Goal: Task Accomplishment & Management: Manage account settings

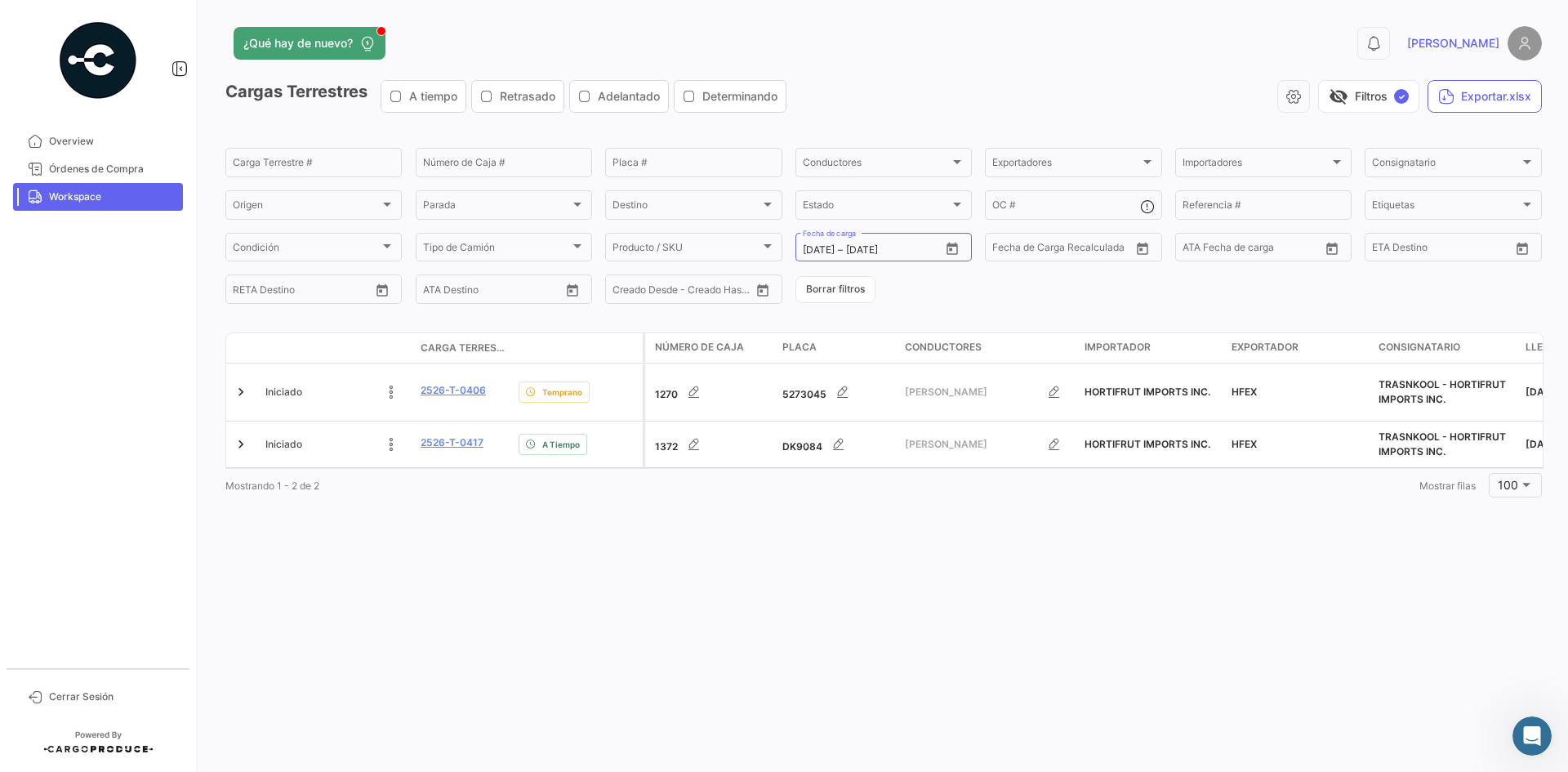
scroll to position [5, 0]
click at [424, 398] on mat-tooltip-component "2526-T-0406" at bounding box center [453, 421] width 108 height 47
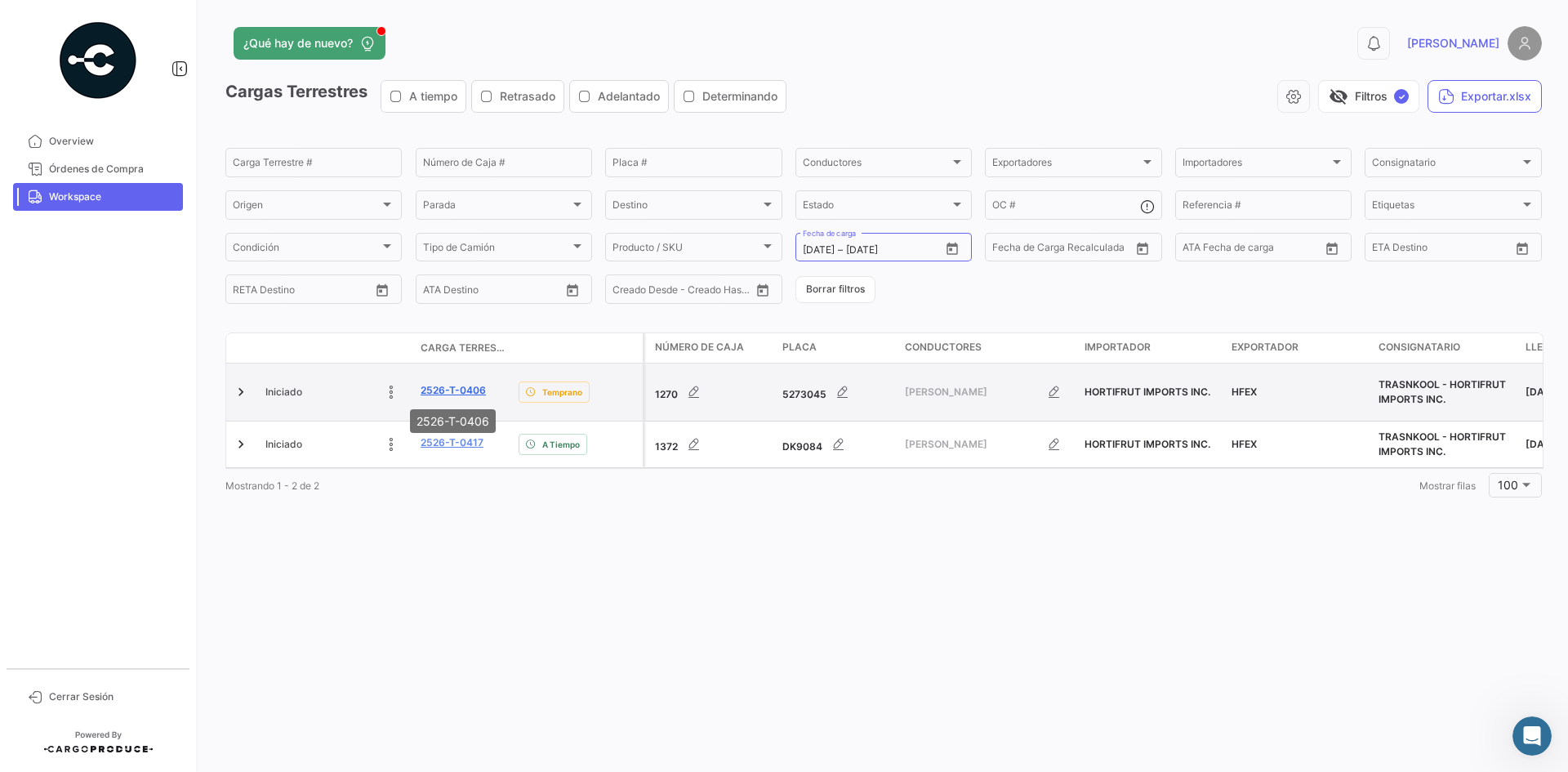
click at [463, 387] on link "2526-T-0406" at bounding box center [453, 390] width 66 height 14
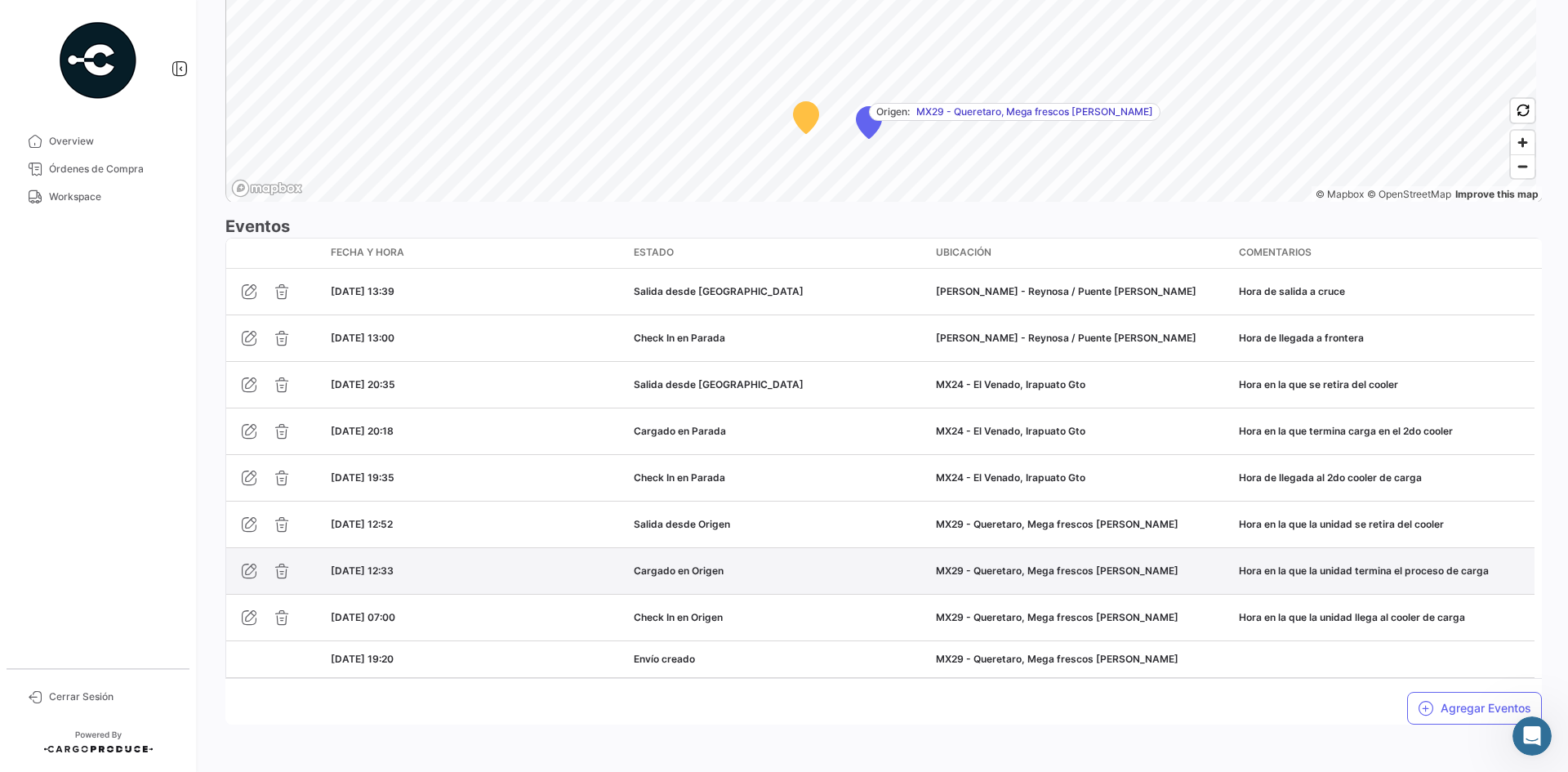
scroll to position [1276, 0]
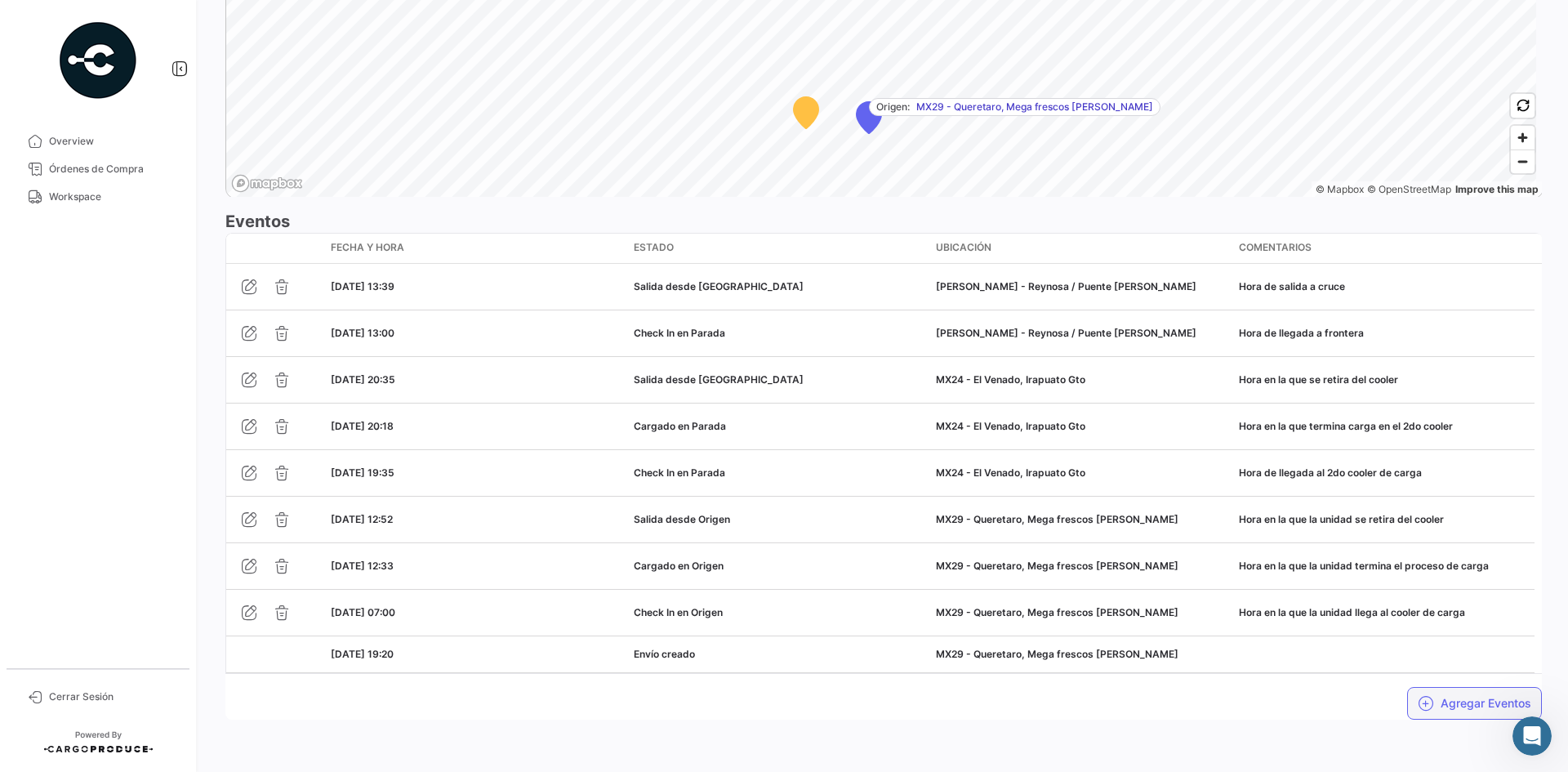
click at [1461, 710] on button "Agregar Eventos" at bounding box center [1474, 703] width 135 height 32
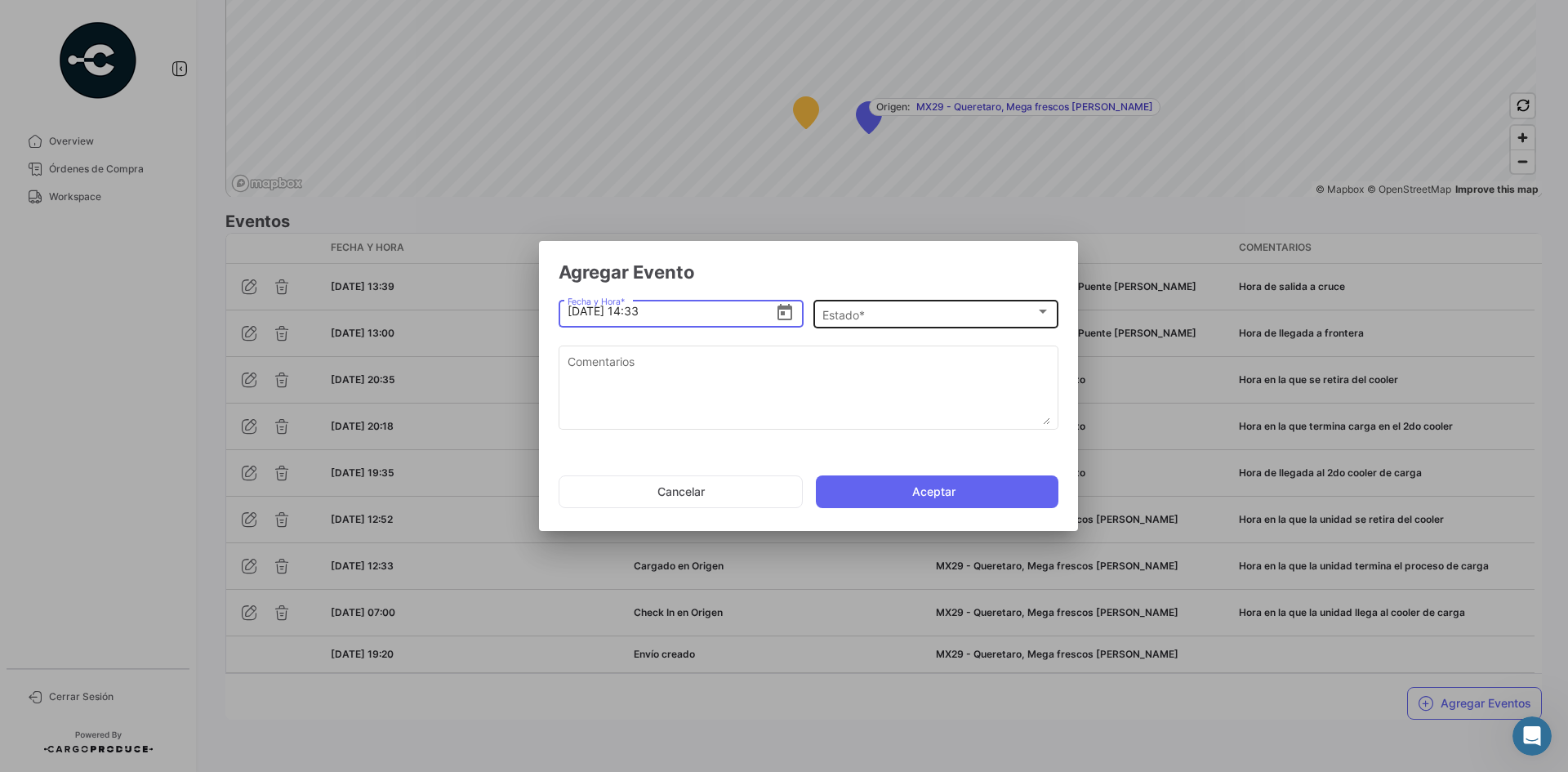
click at [904, 318] on div "Estado *" at bounding box center [929, 314] width 213 height 14
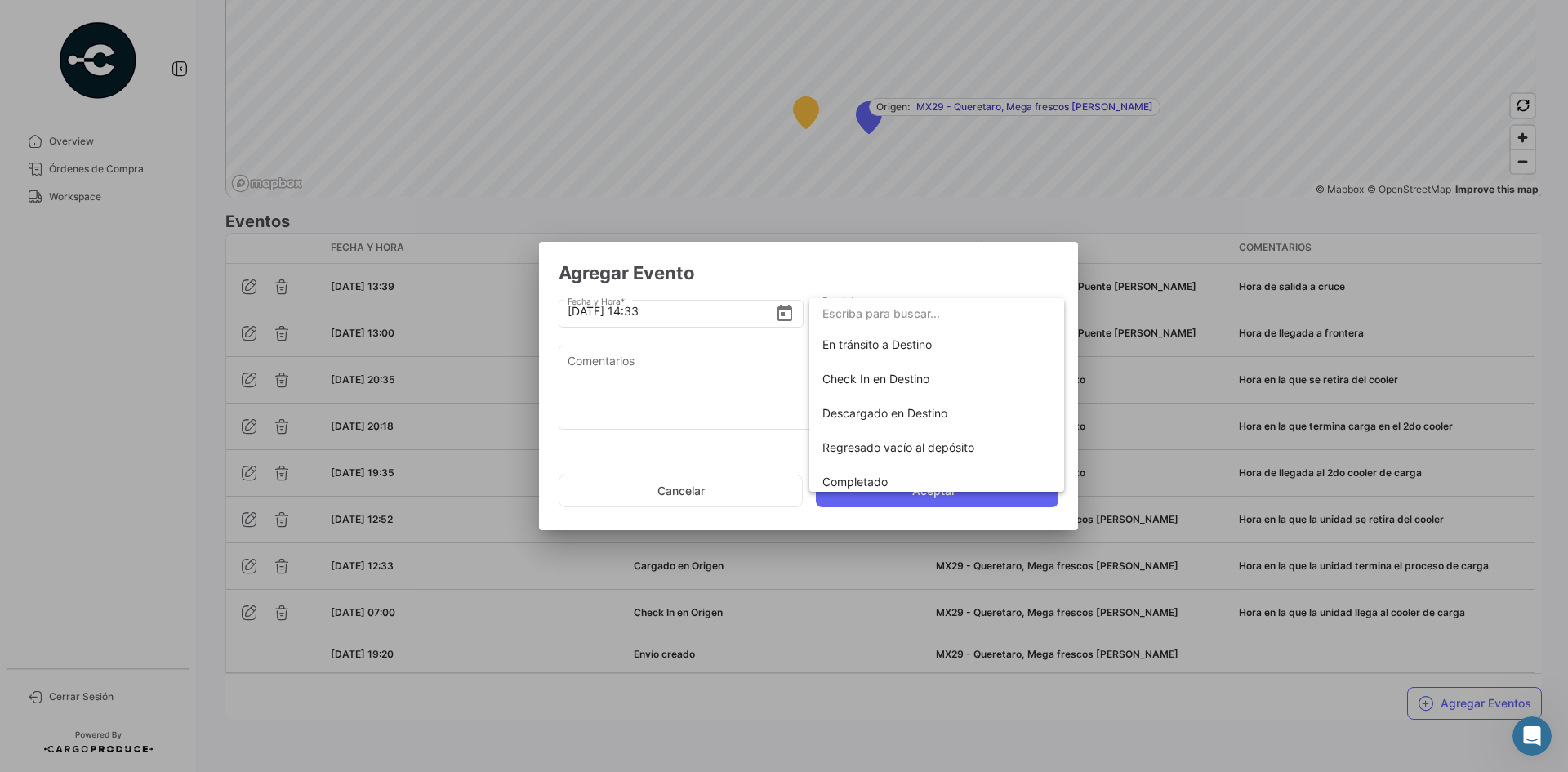
scroll to position [286, 0]
click at [912, 340] on span "En tránsito a Destino" at bounding box center [877, 337] width 109 height 14
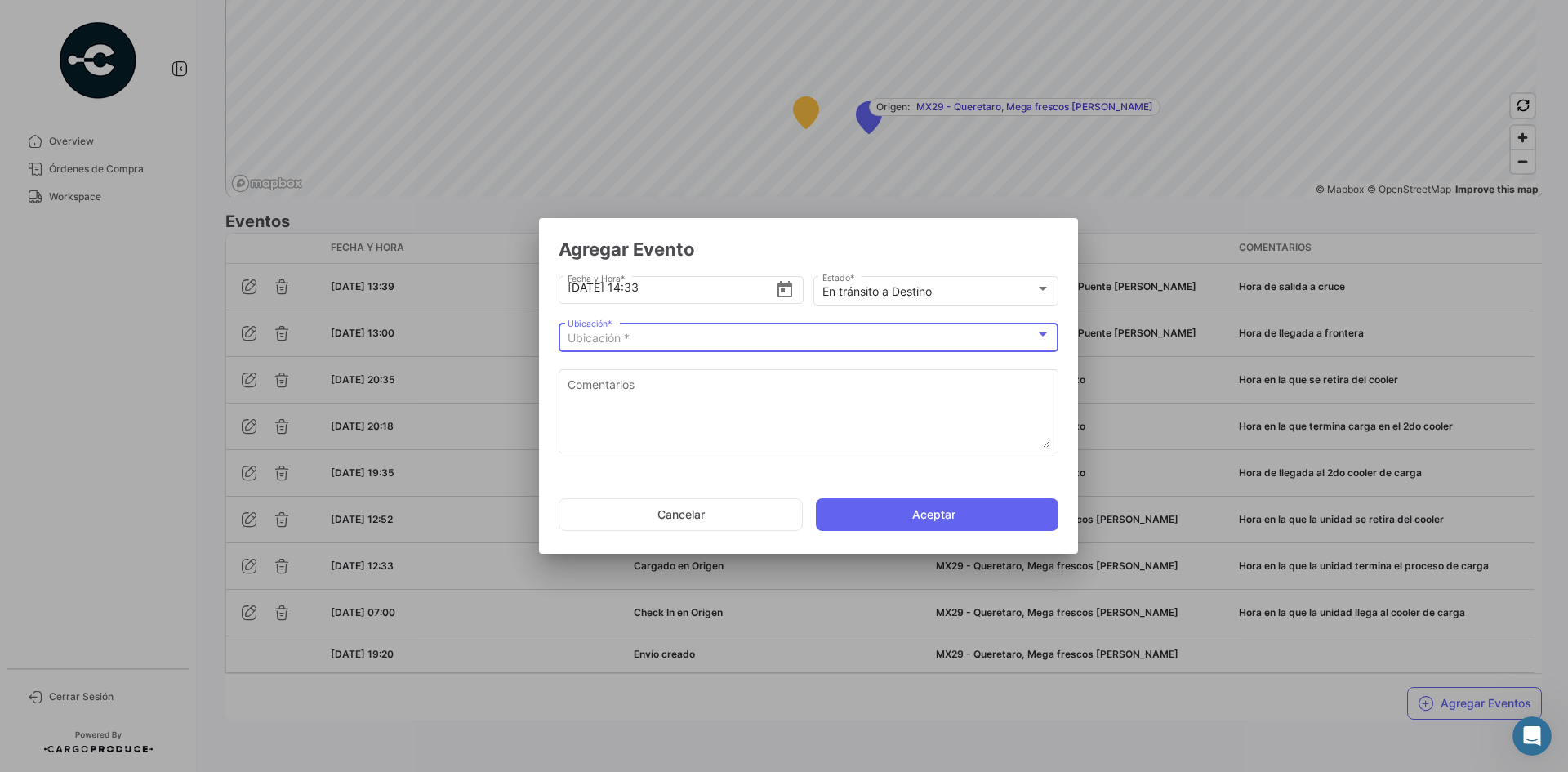
click at [760, 339] on div "Ubicación *" at bounding box center [801, 338] width 468 height 14
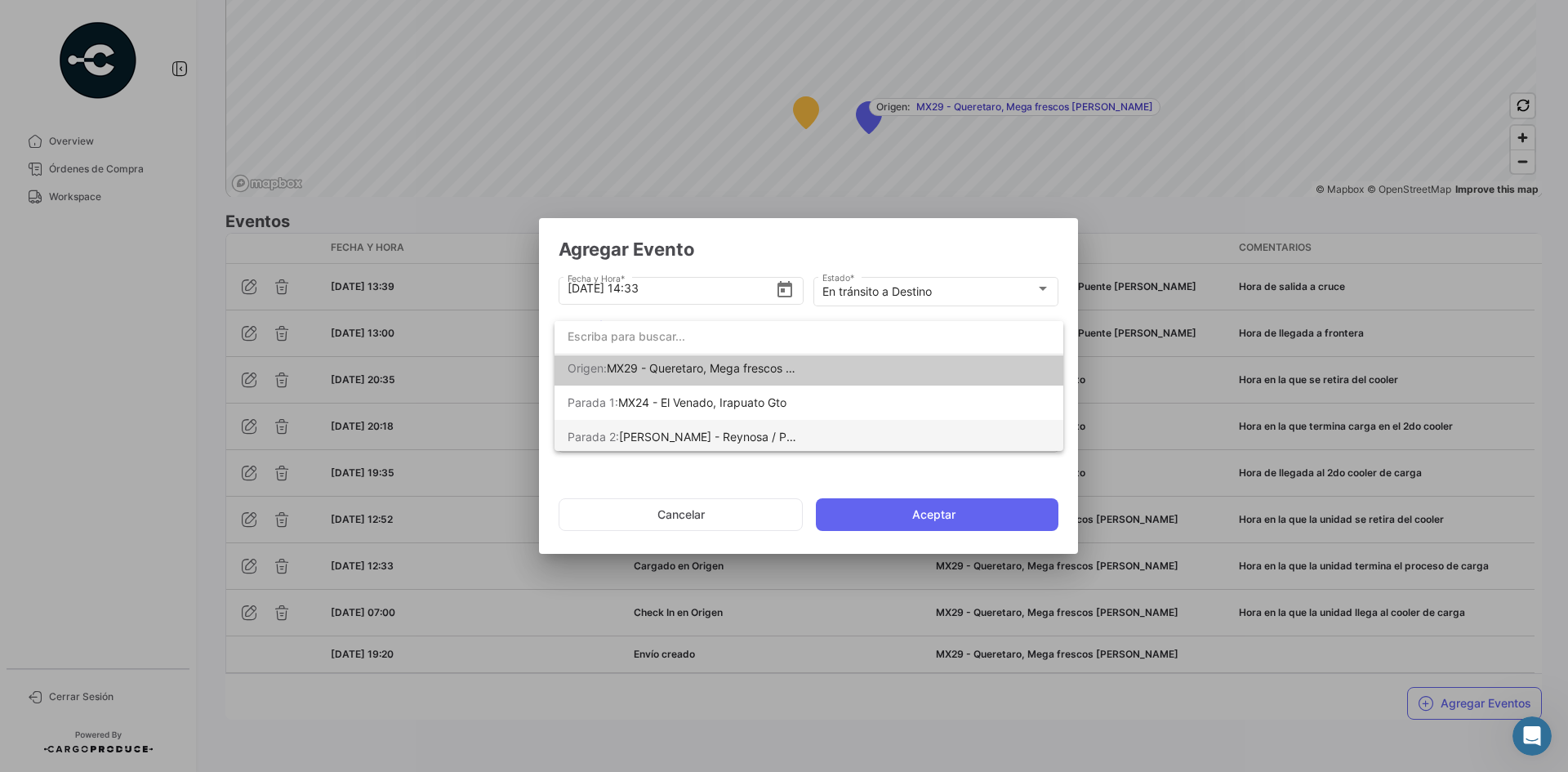
scroll to position [8, 0]
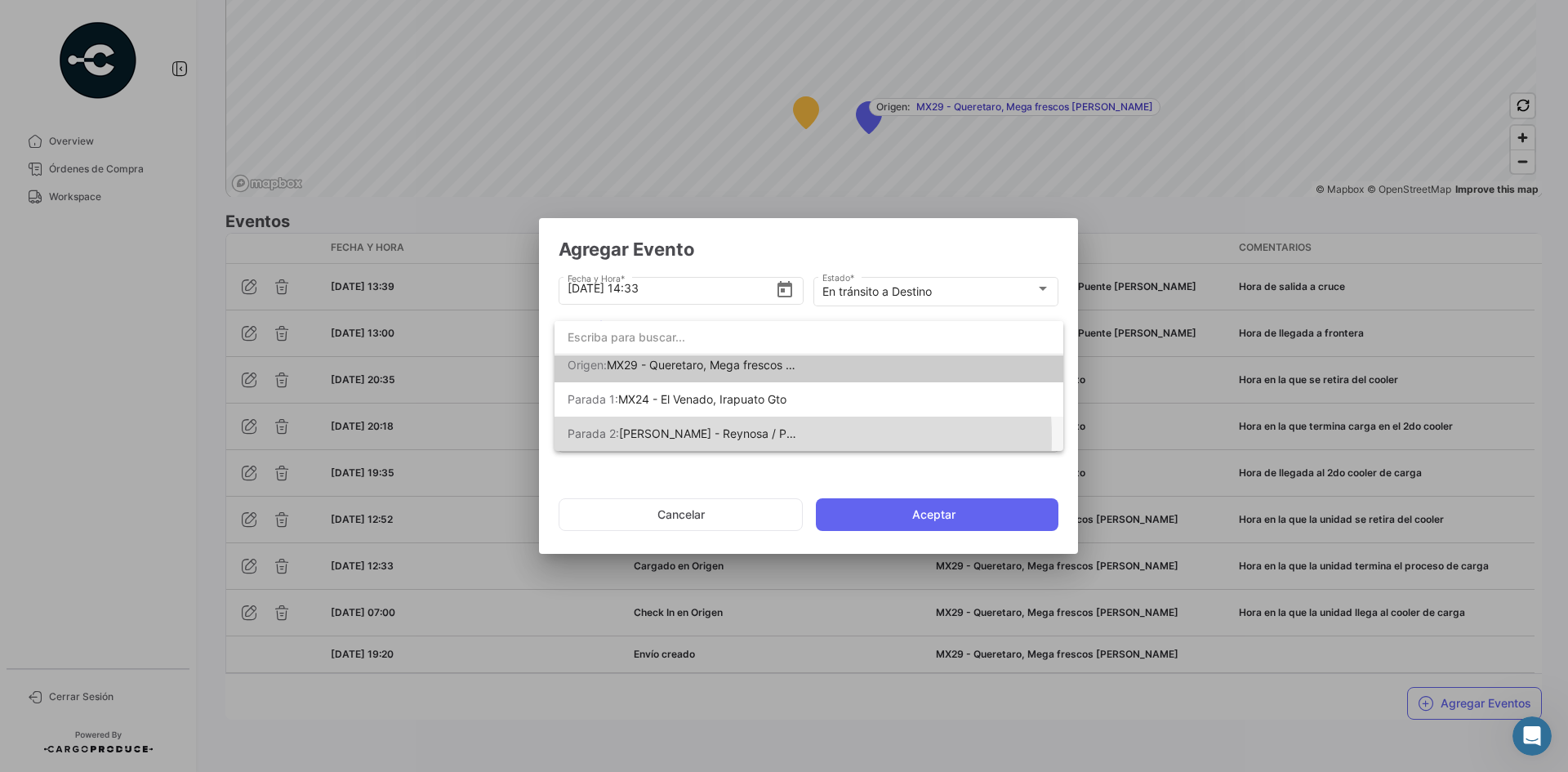
click at [724, 438] on span "[PERSON_NAME] - Reynosa / Puente [PERSON_NAME]" at bounding box center [766, 433] width 293 height 14
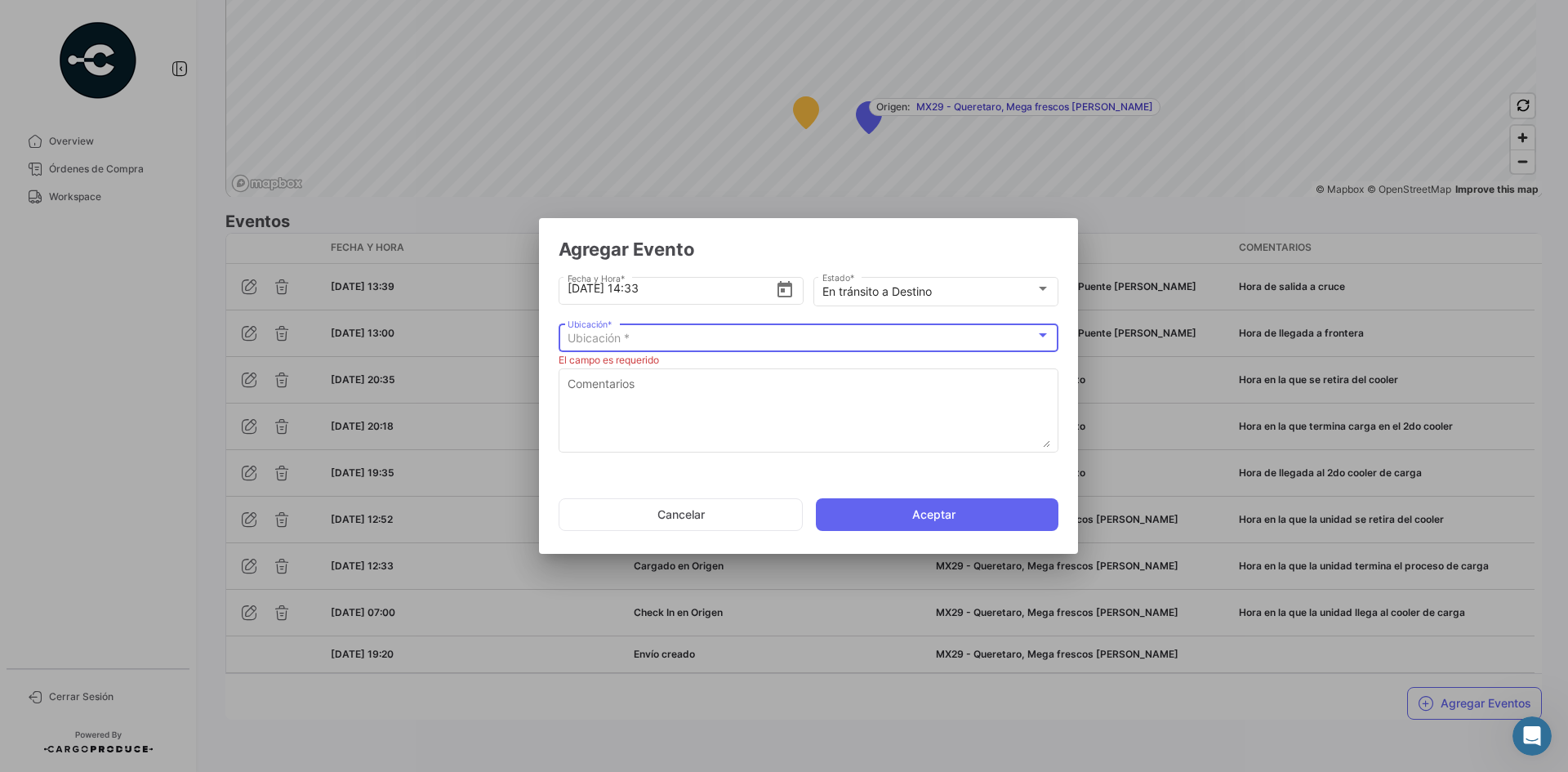
scroll to position [0, 0]
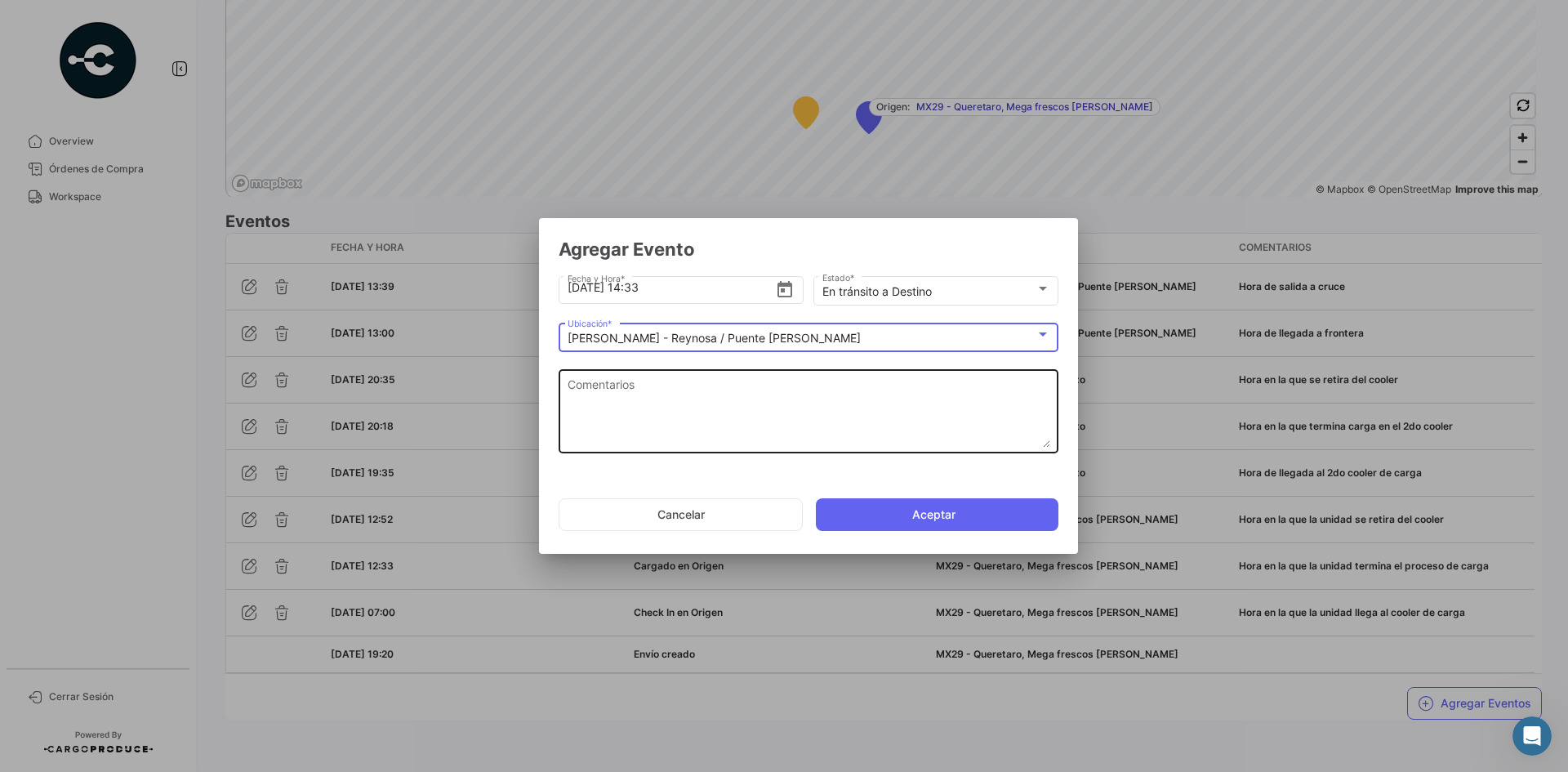
click at [672, 381] on textarea "Comentarios" at bounding box center [809, 412] width 482 height 72
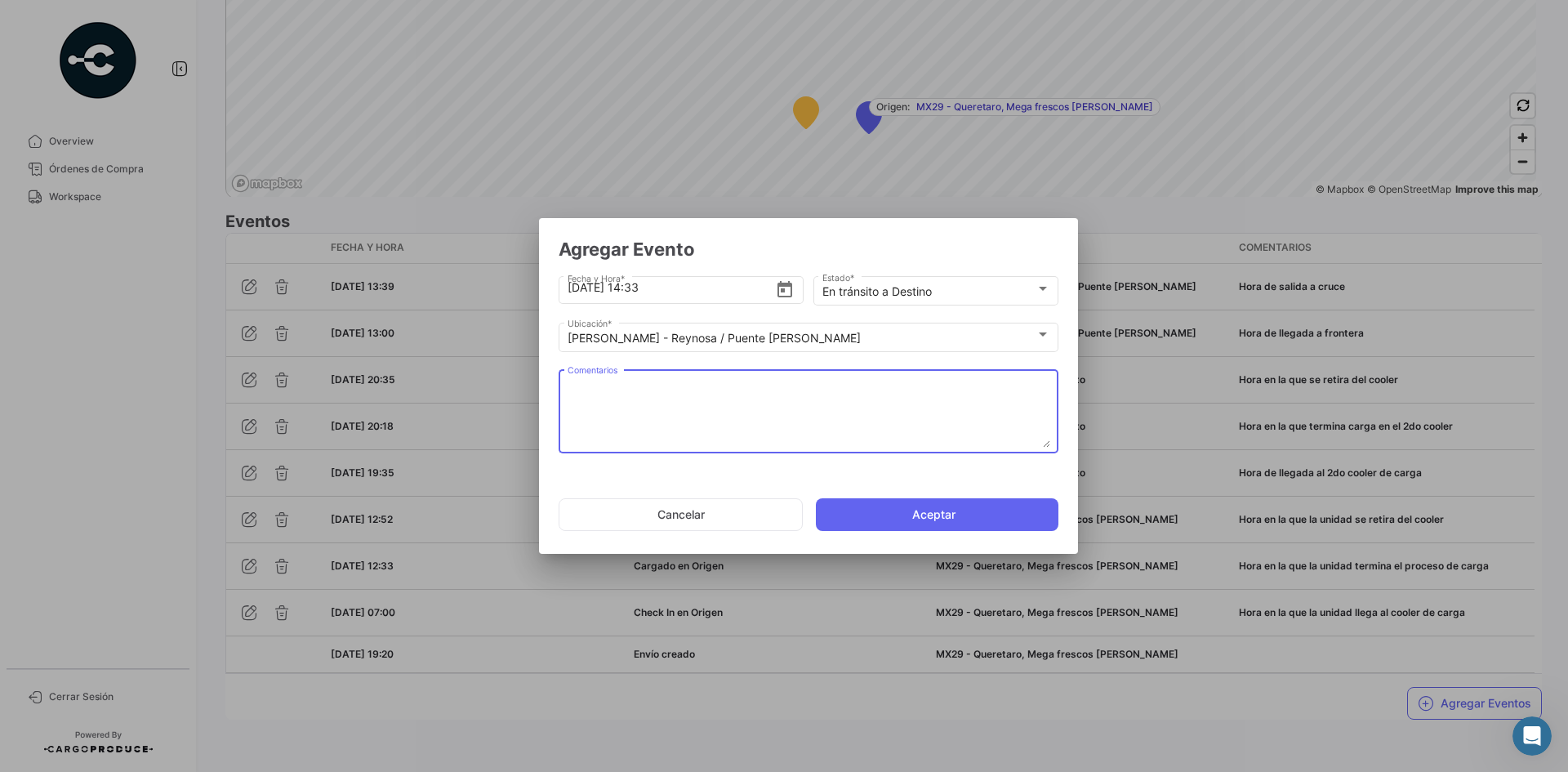
paste textarea "Hora en la que la unidad queda liberada de aduanas y se dirige al destino"
type textarea "Hora en la que la unidad queda liberada de aduanas y se dirige al destino"
click at [877, 500] on button "Aceptar" at bounding box center [937, 515] width 243 height 32
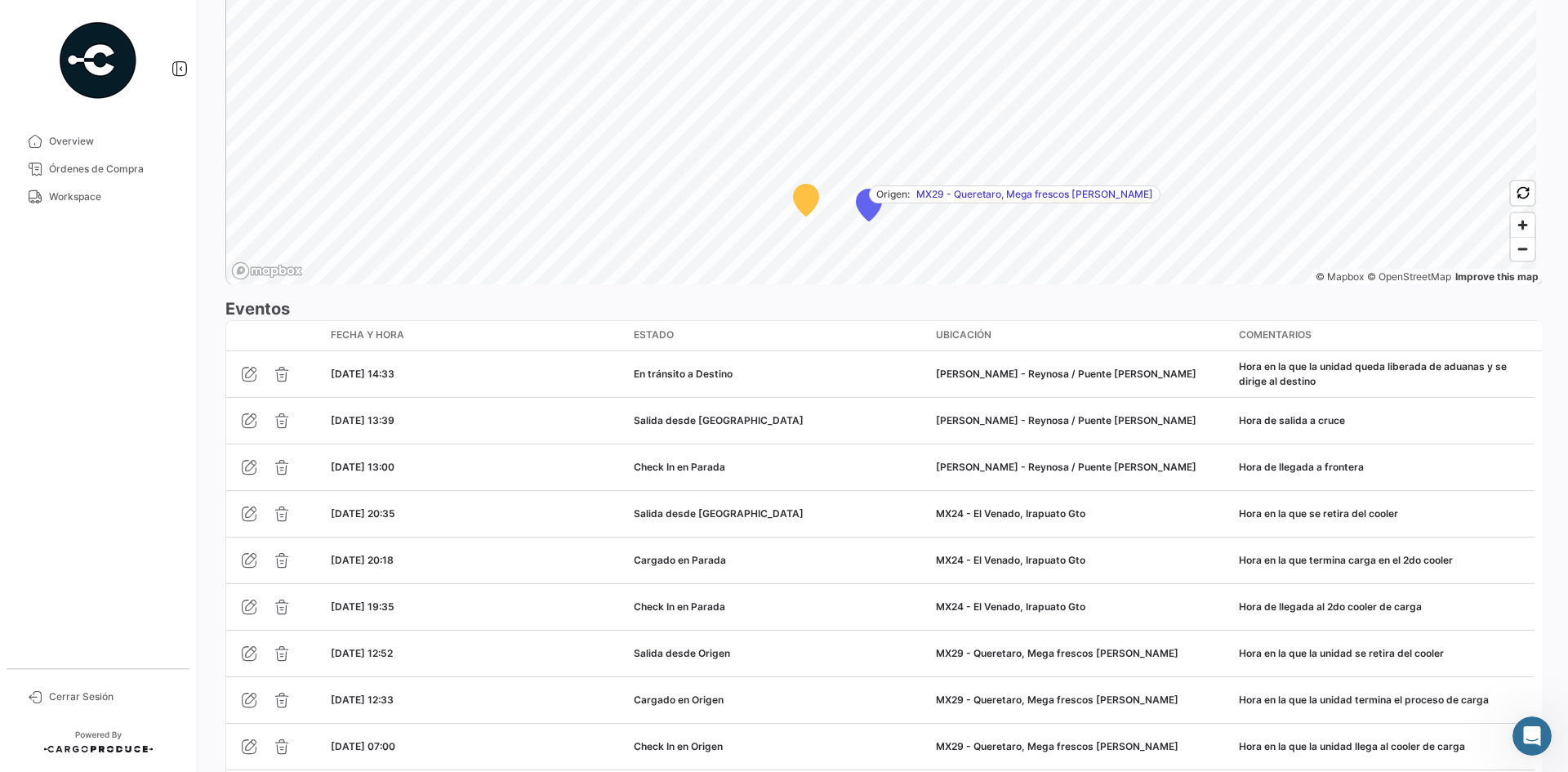
scroll to position [1322, 0]
